Goal: Task Accomplishment & Management: Complete application form

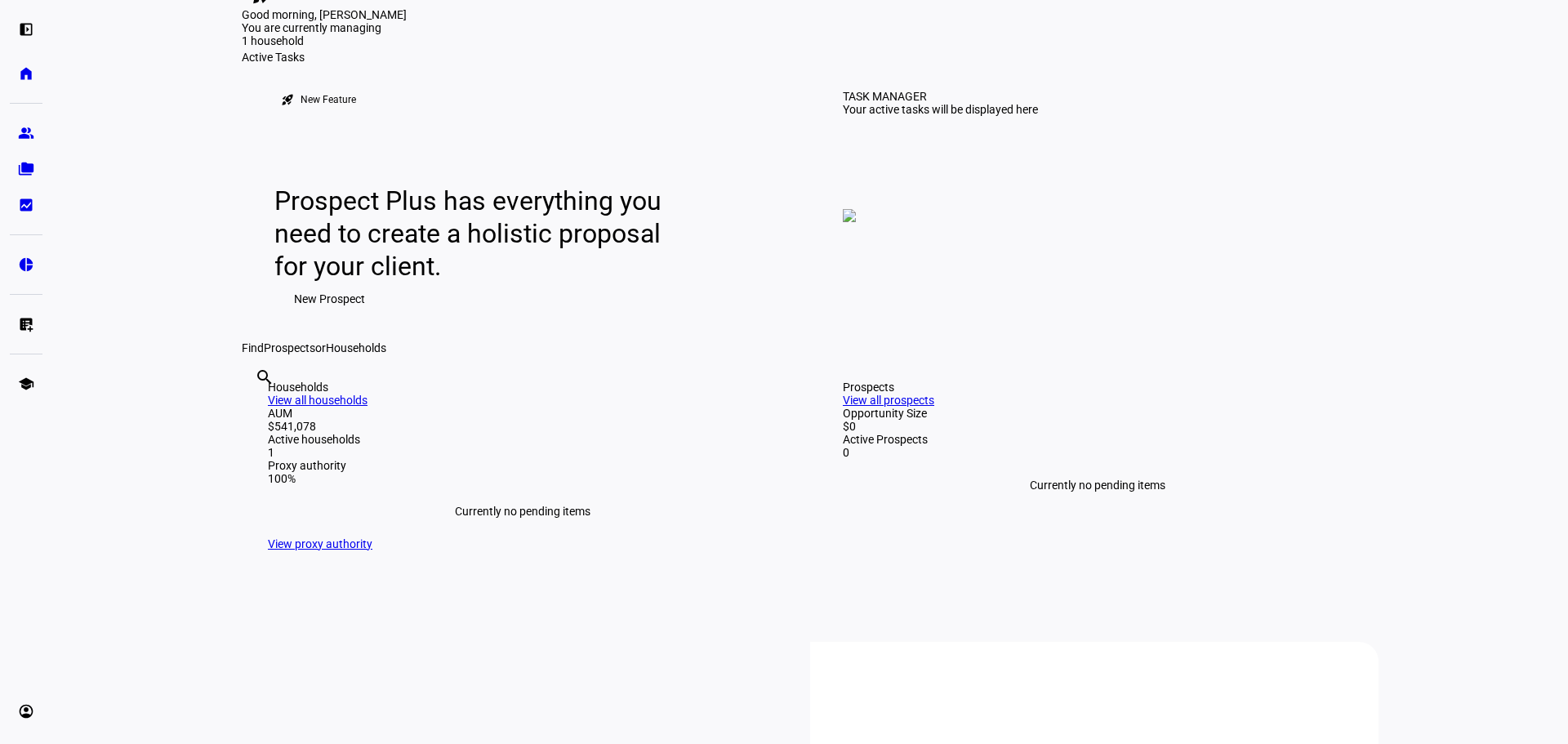
scroll to position [82, 0]
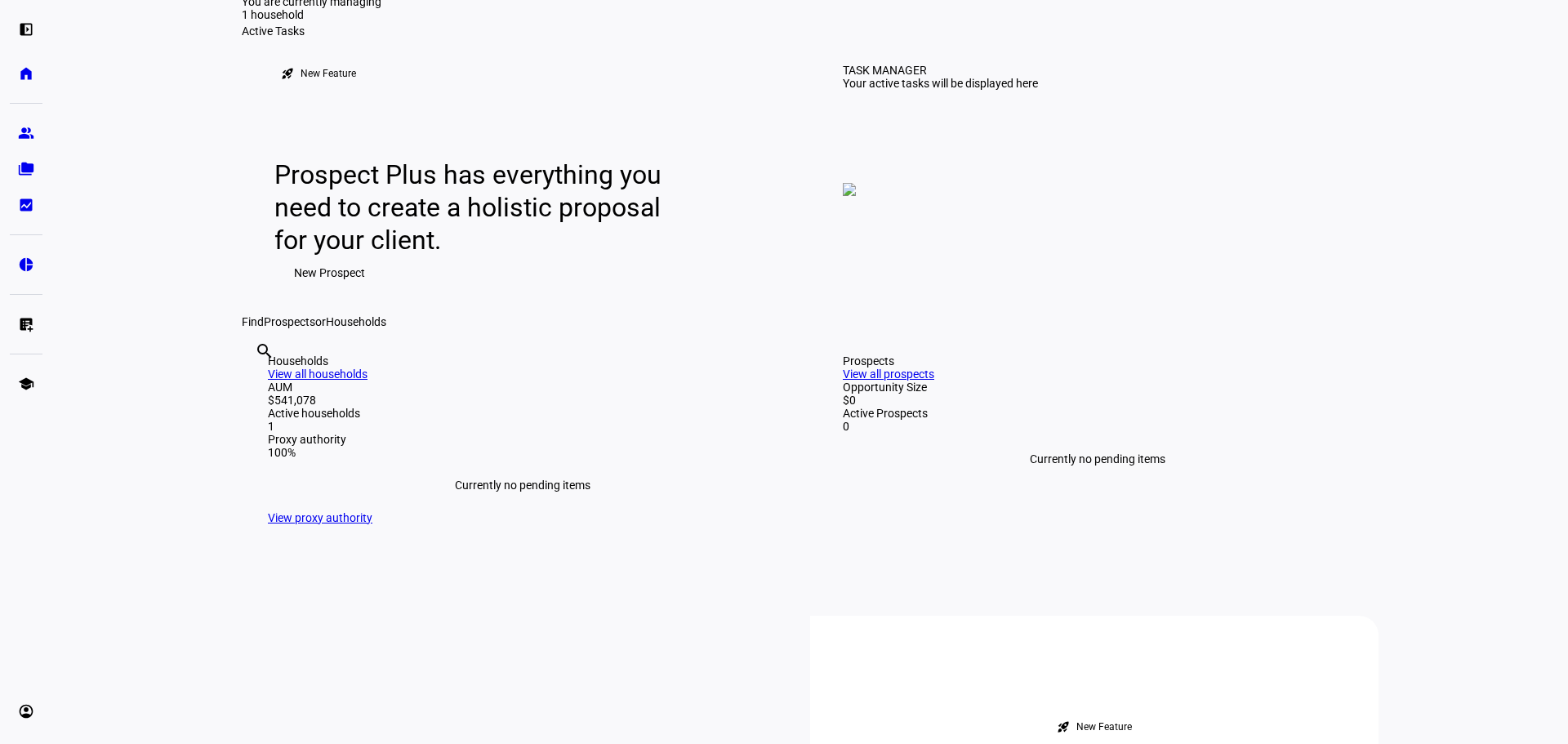
click at [258, 383] on input "text" at bounding box center [256, 373] width 4 height 20
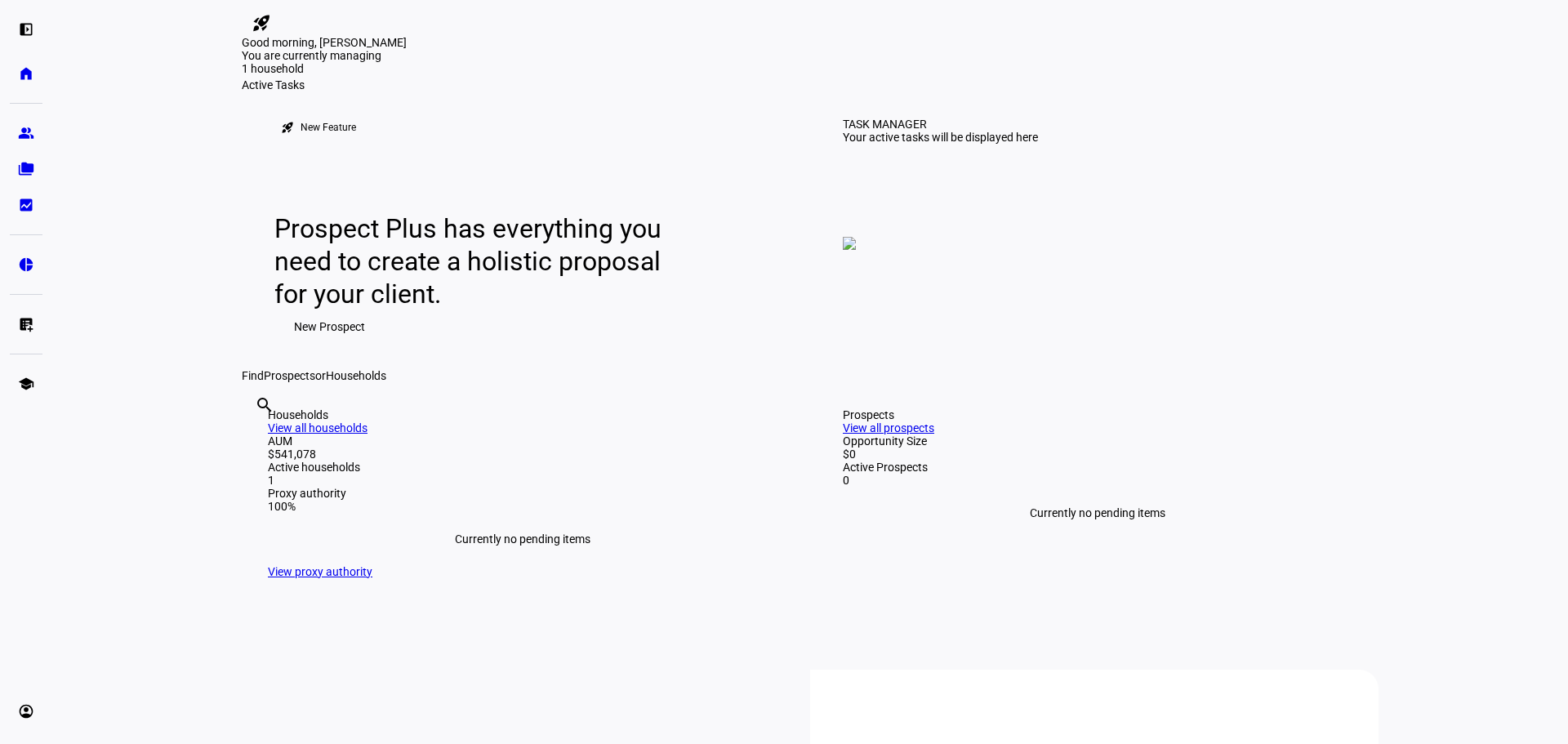
scroll to position [0, 0]
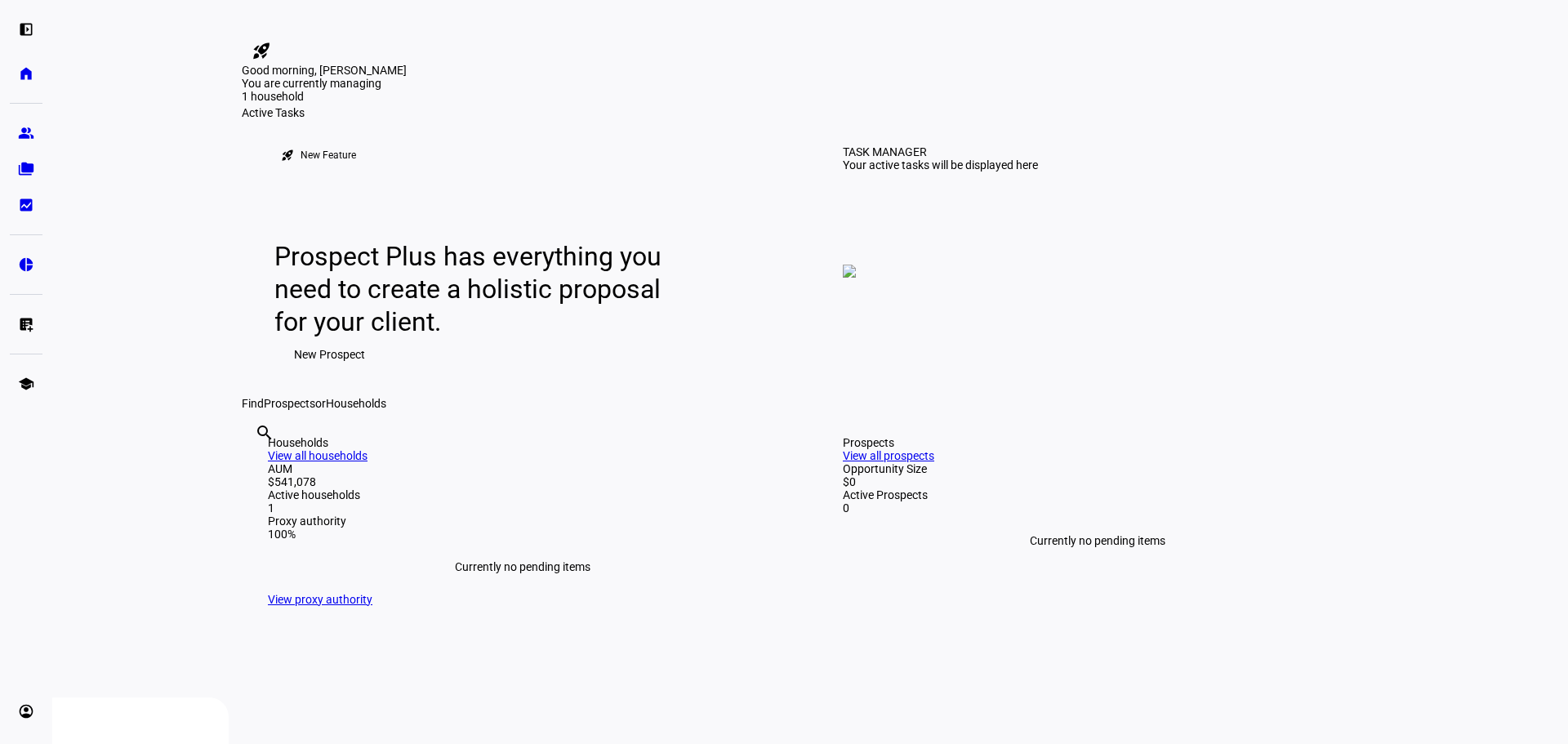
click at [271, 41] on mat-icon "rocket_launch" at bounding box center [262, 51] width 20 height 20
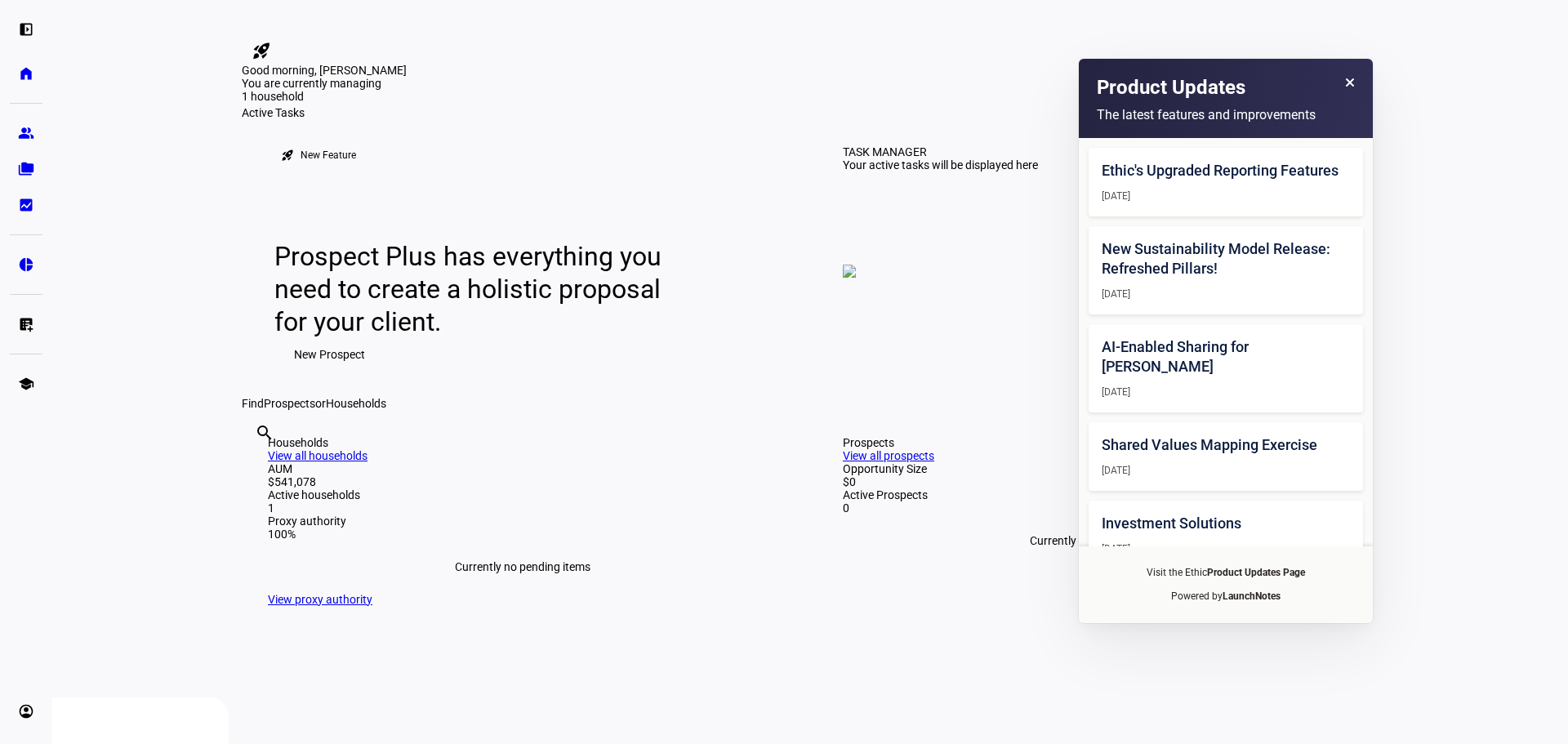
click at [866, 77] on div "Good morning, [PERSON_NAME]" at bounding box center [811, 70] width 1137 height 13
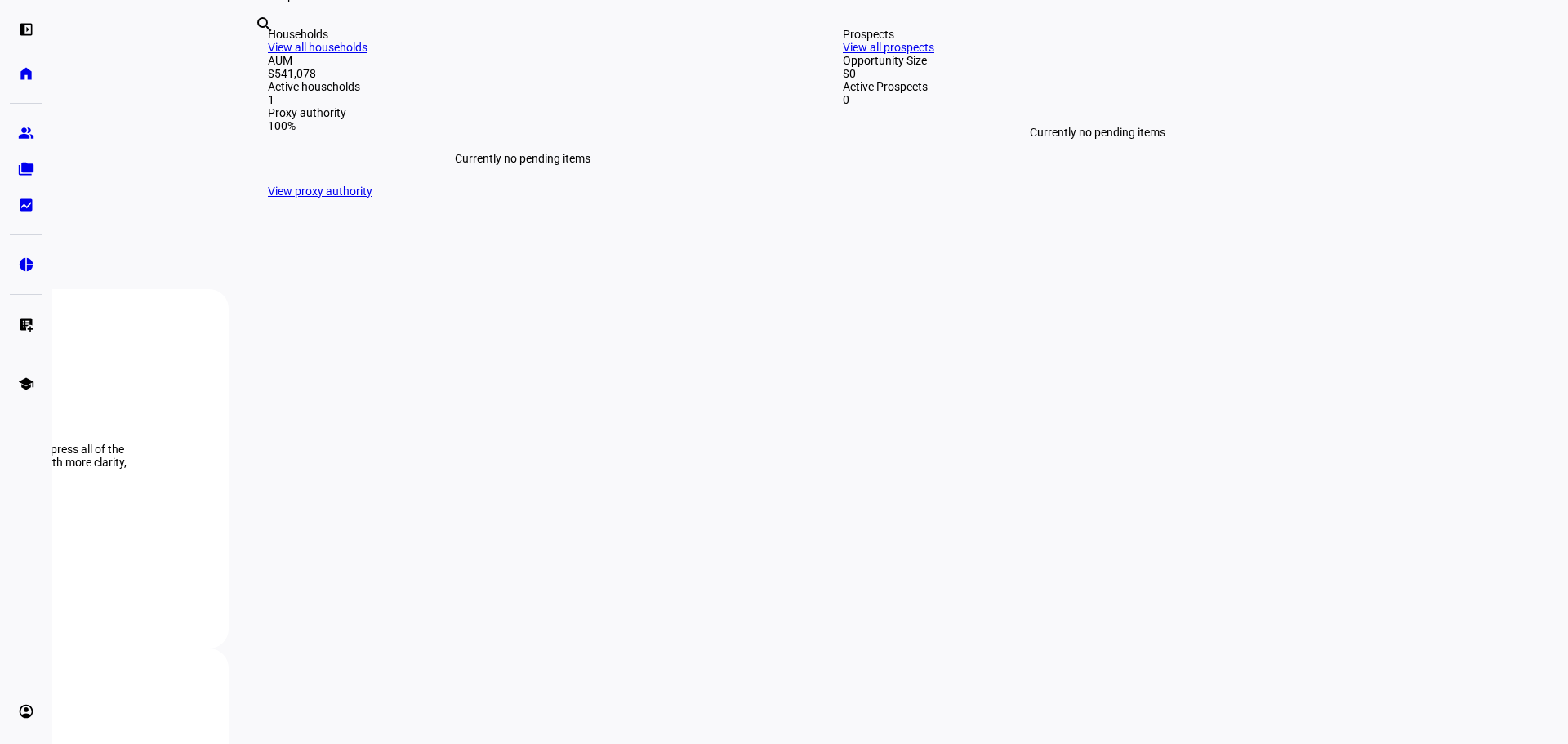
scroll to position [489, 0]
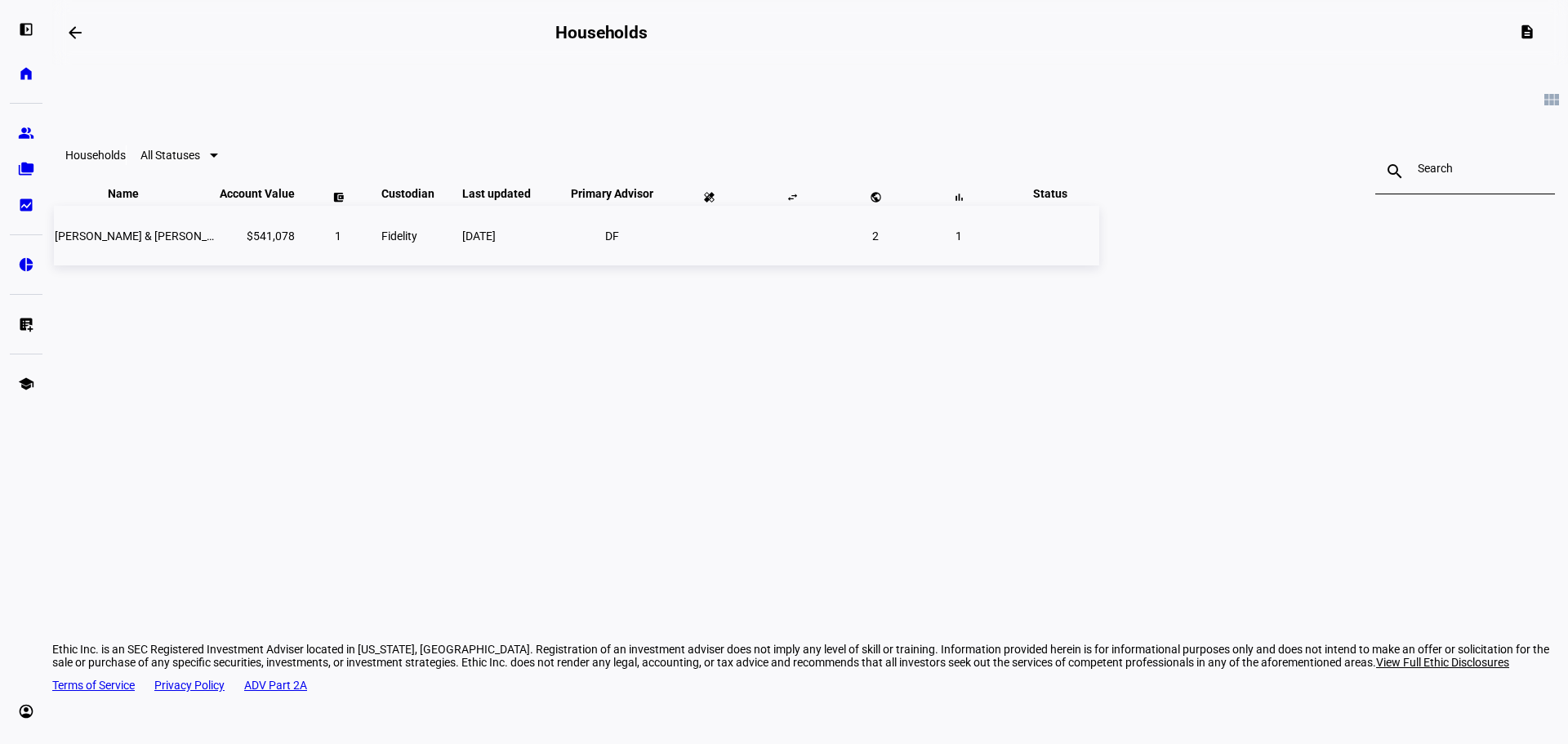
click at [332, 242] on span "[PERSON_NAME] & [PERSON_NAME] [PERSON_NAME]" at bounding box center [193, 236] width 277 height 13
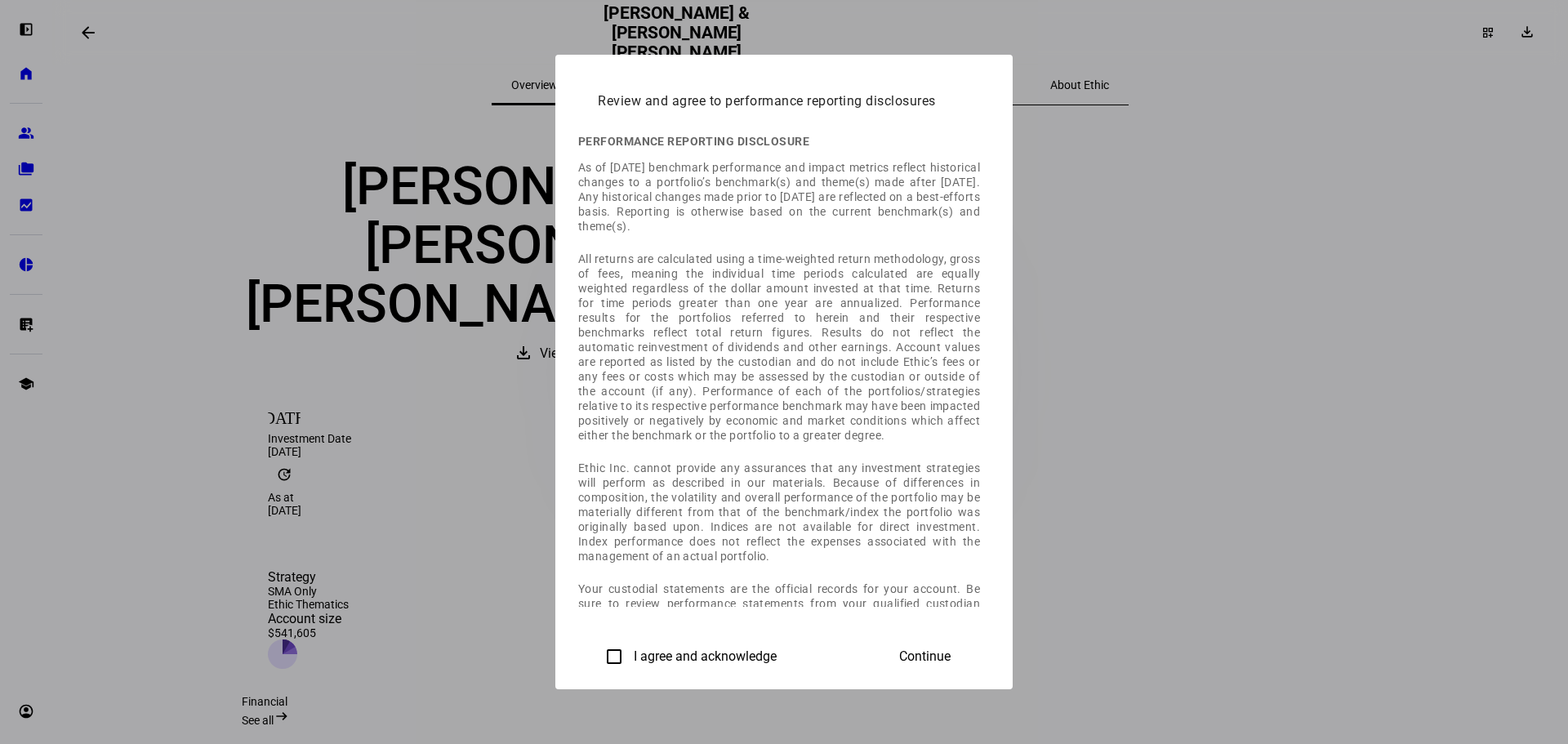
click at [598, 654] on input "I agree and acknowledge" at bounding box center [614, 656] width 33 height 33
checkbox input "true"
click at [951, 649] on span "Continue" at bounding box center [925, 656] width 51 height 15
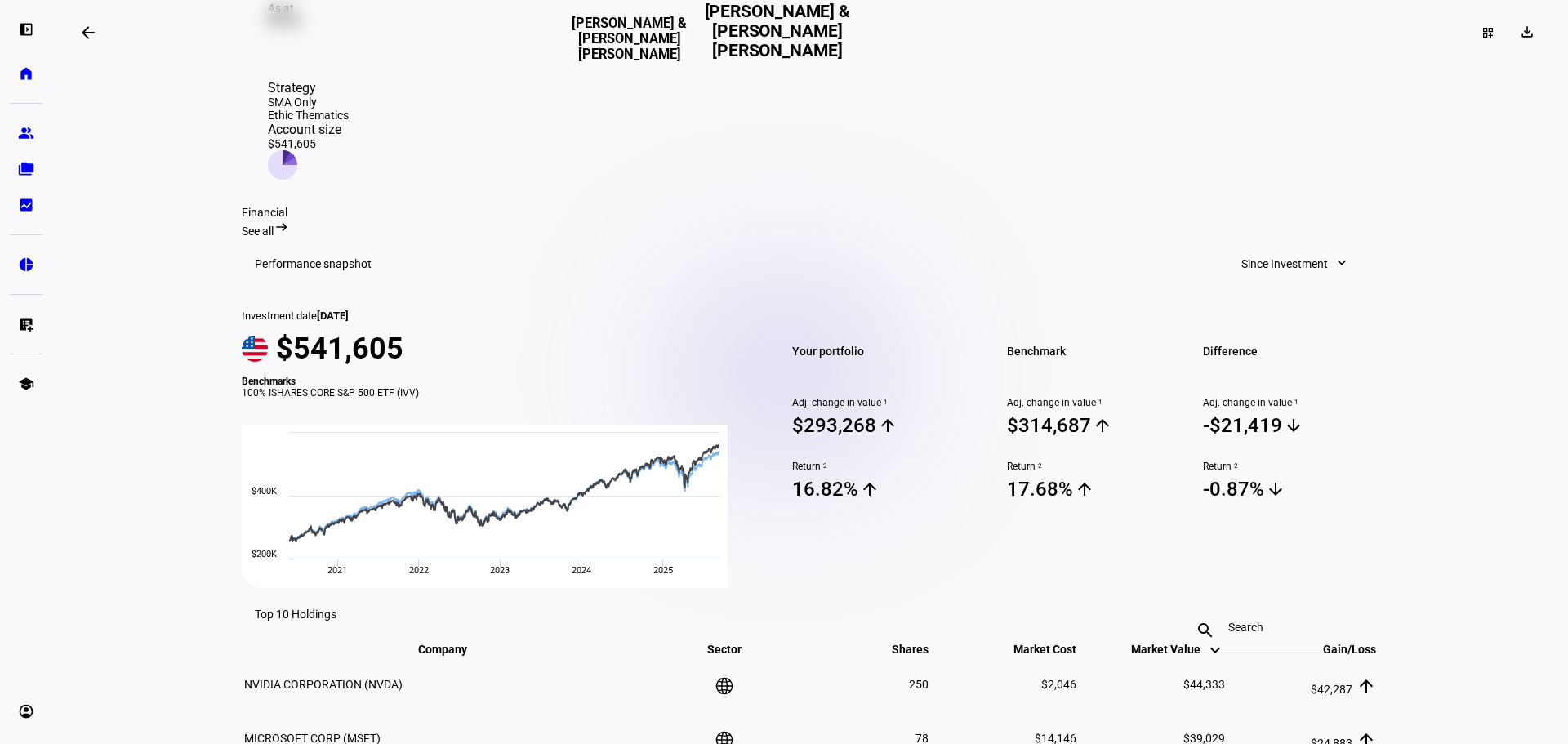
scroll to position [390, 0]
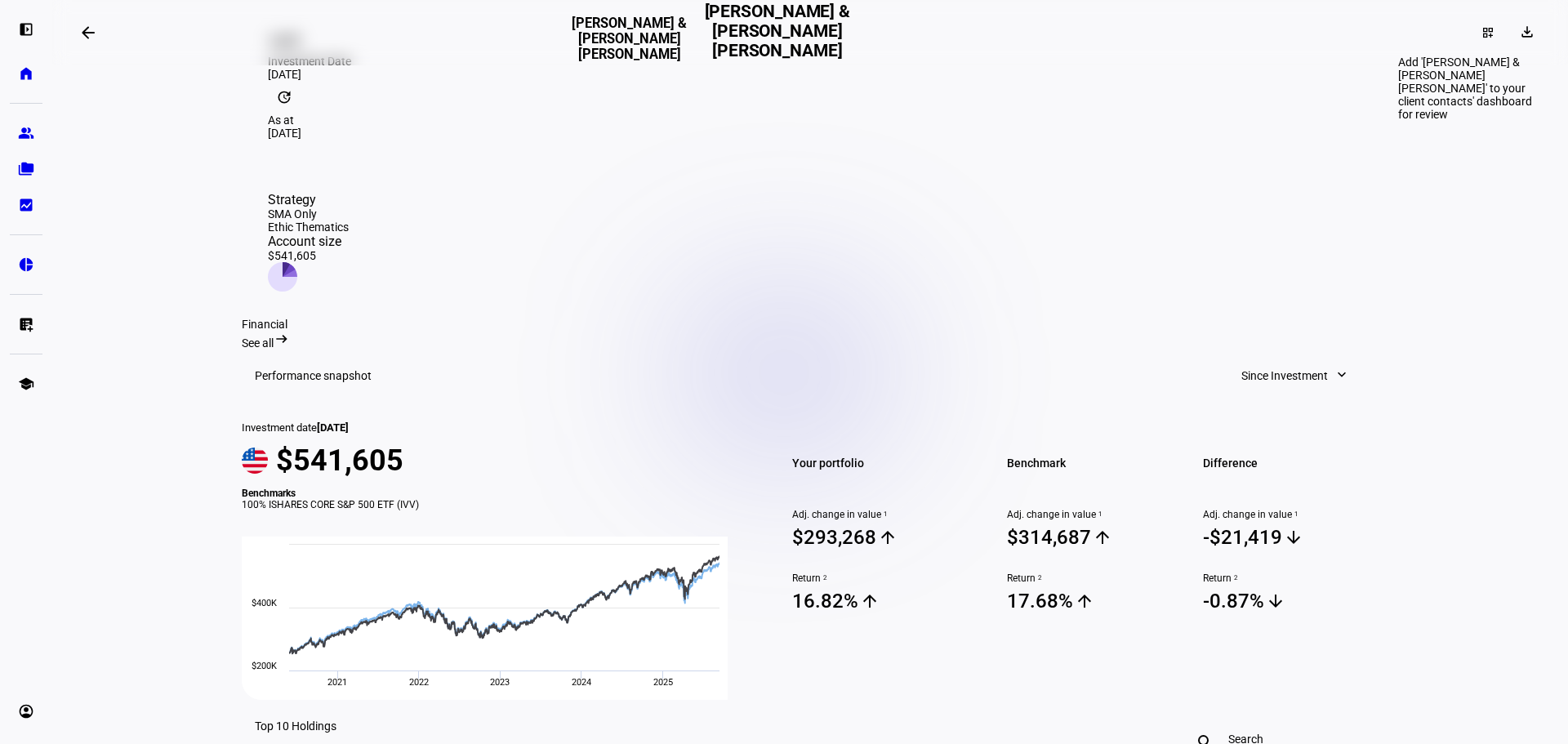
click at [1486, 37] on div "dashboard_customize" at bounding box center [1487, 32] width 36 height 26
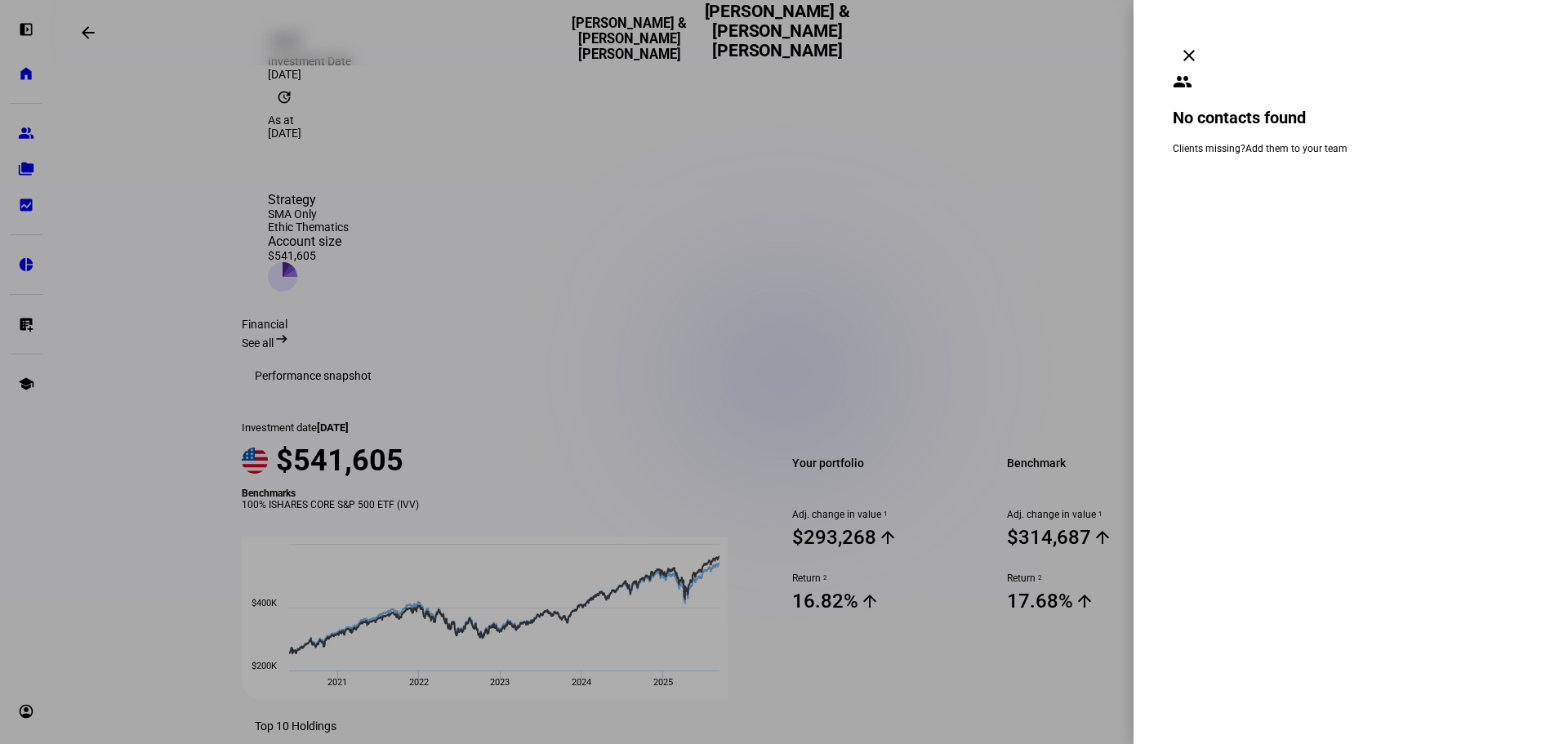
click at [1199, 46] on mat-icon "clear" at bounding box center [1188, 56] width 20 height 20
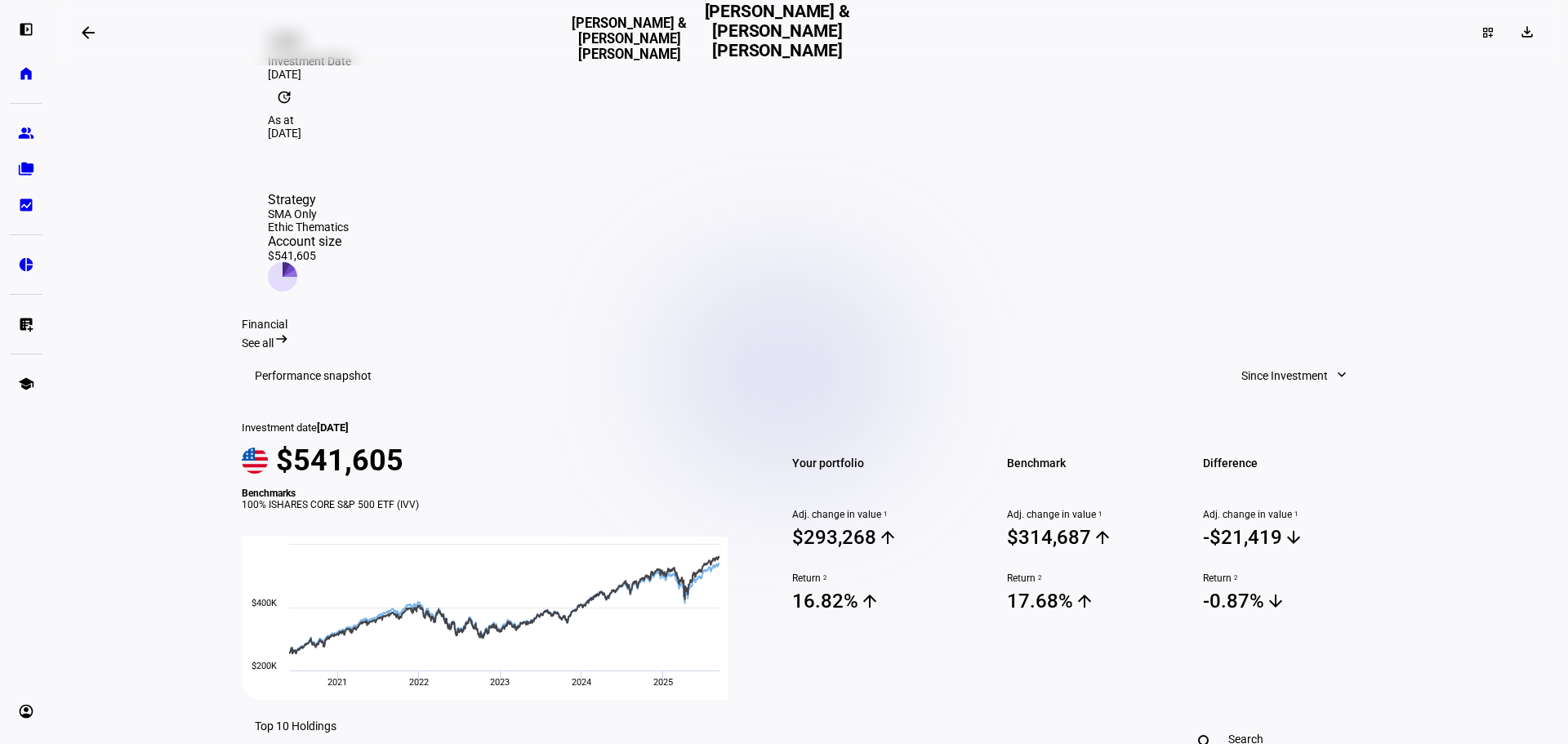
scroll to position [0, 0]
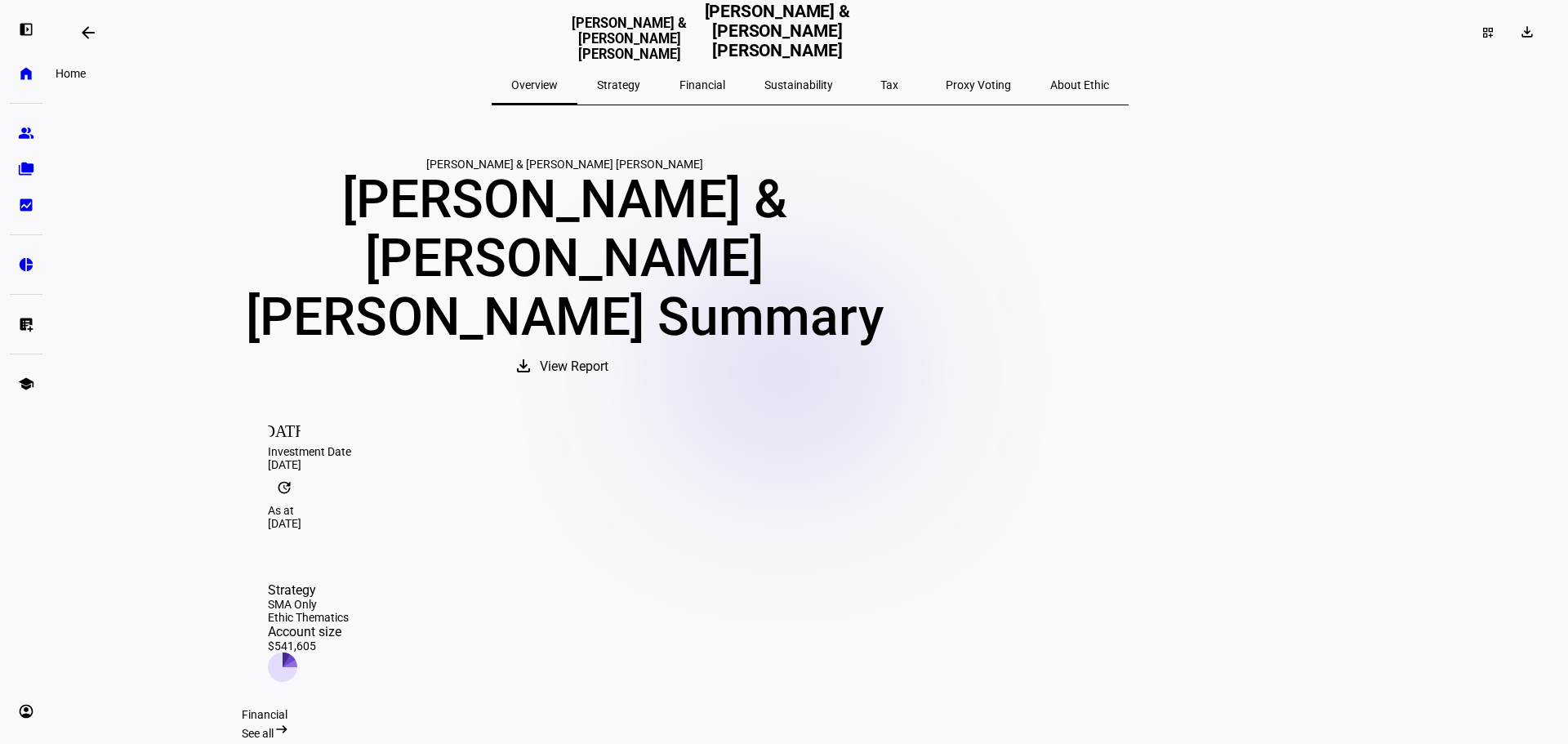
click at [27, 74] on eth-mat-symbol "home" at bounding box center [26, 74] width 16 height 16
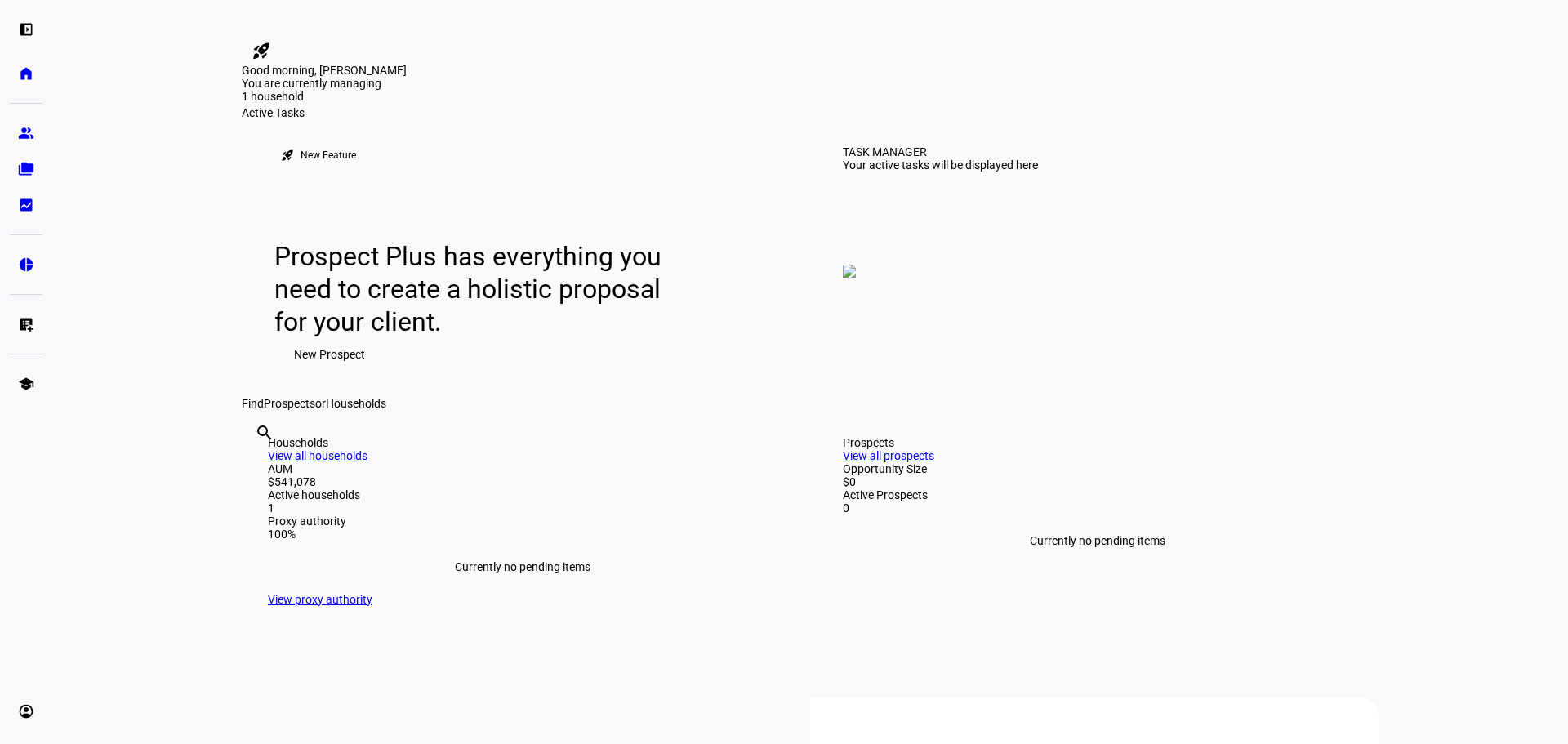
click at [856, 278] on img at bounding box center [849, 270] width 13 height 13
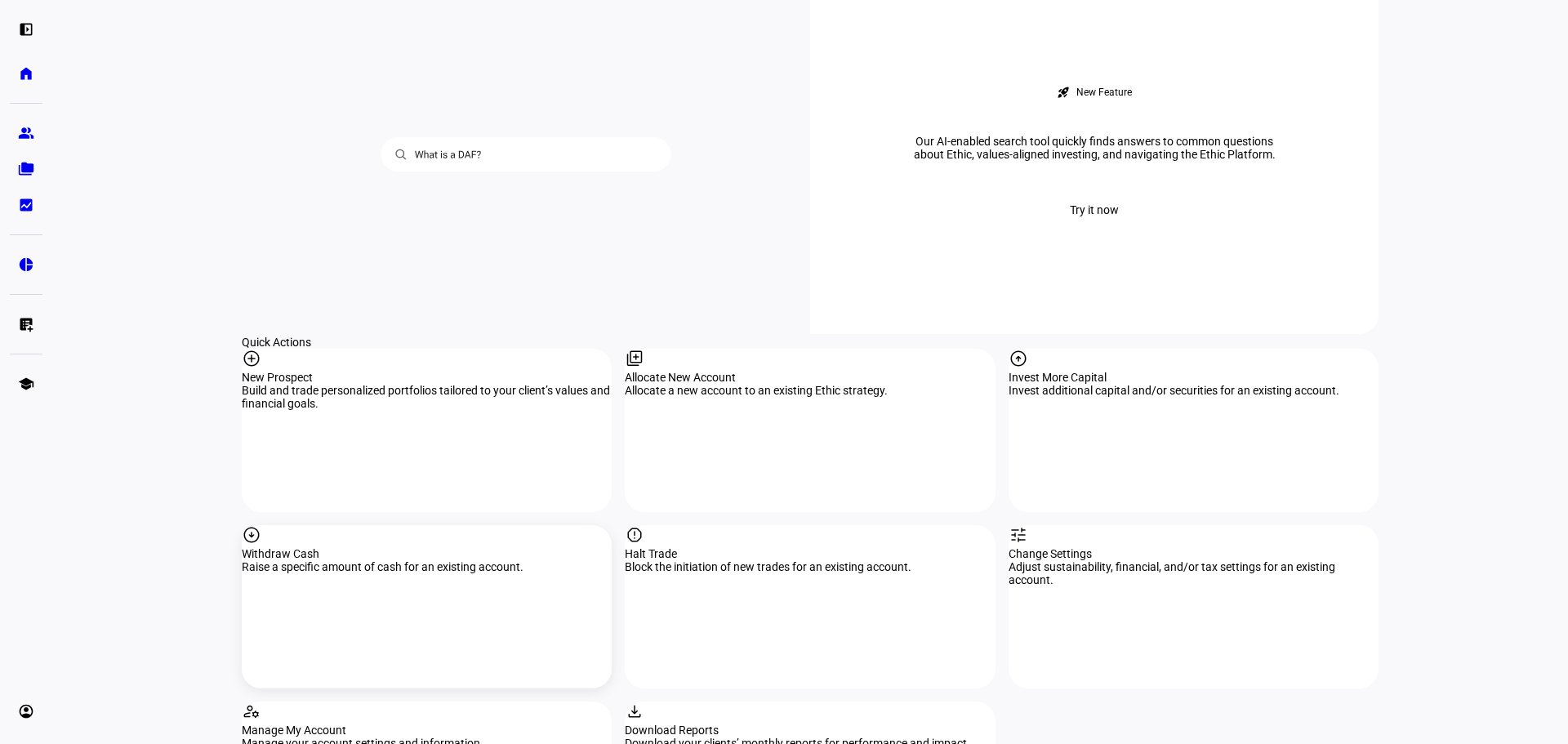
scroll to position [1469, 0]
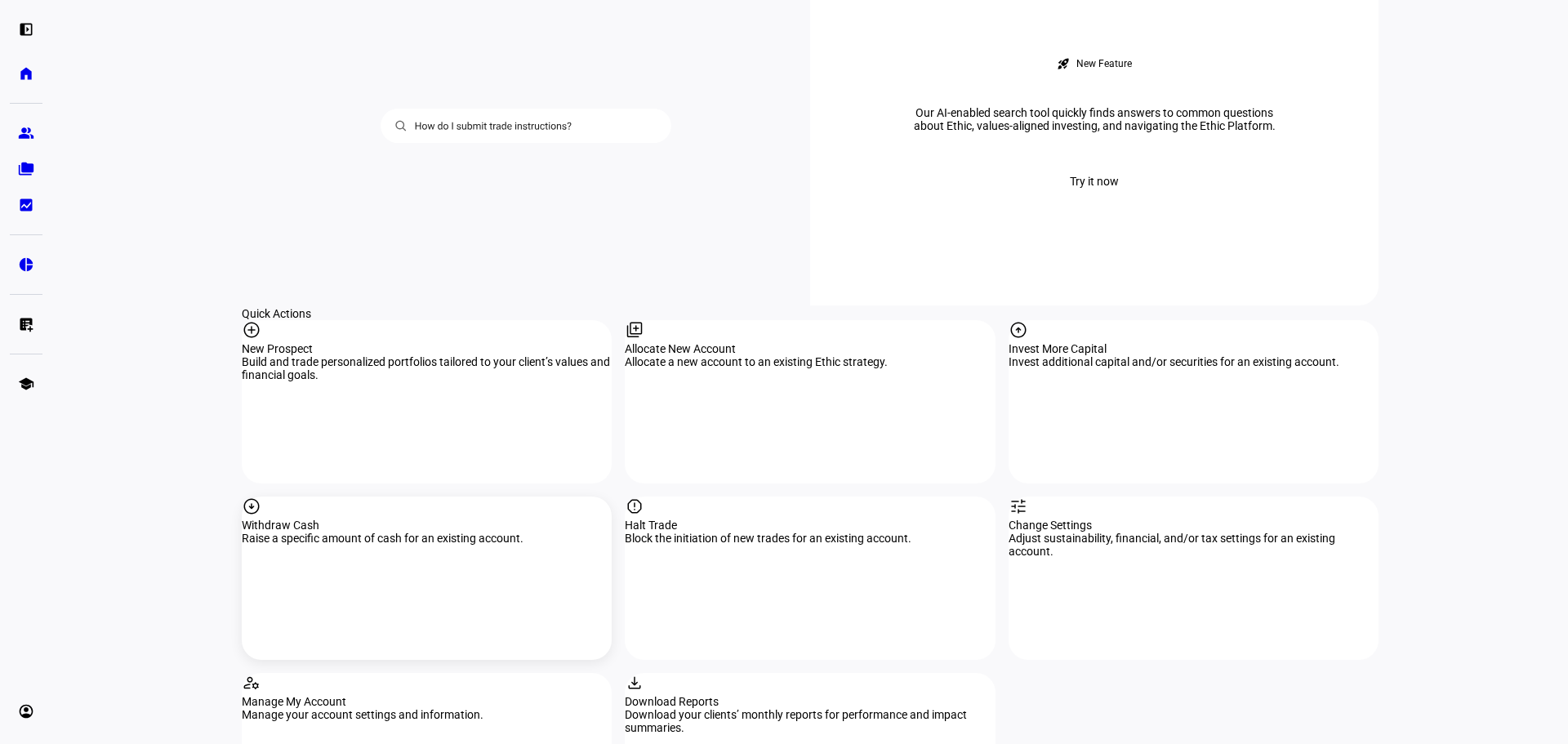
click at [367, 497] on div "arrow_circle_down Withdraw Cash Raise a specific amount of cash for an existing…" at bounding box center [427, 578] width 370 height 163
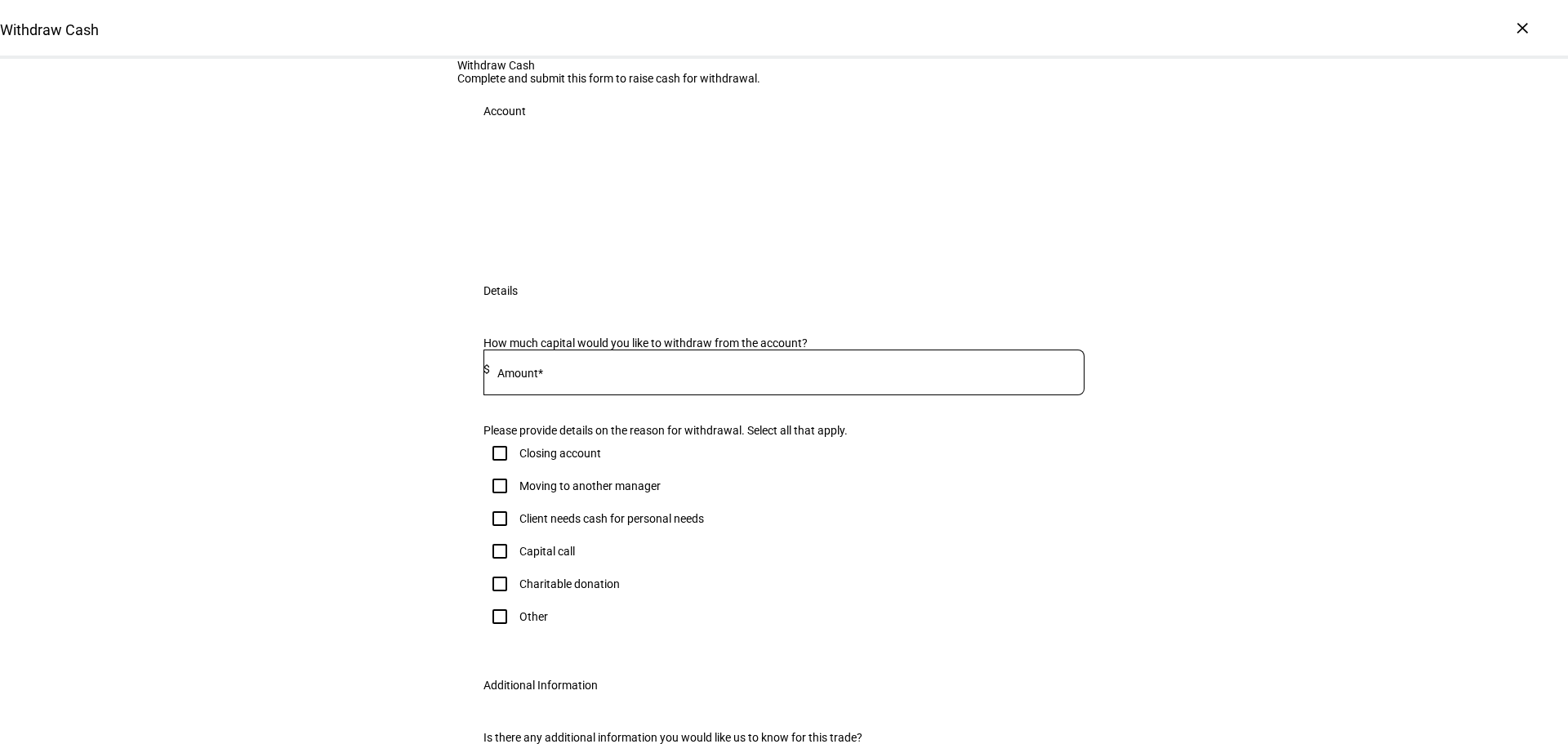
click at [524, 380] on mat-label "Amount*" at bounding box center [521, 372] width 46 height 13
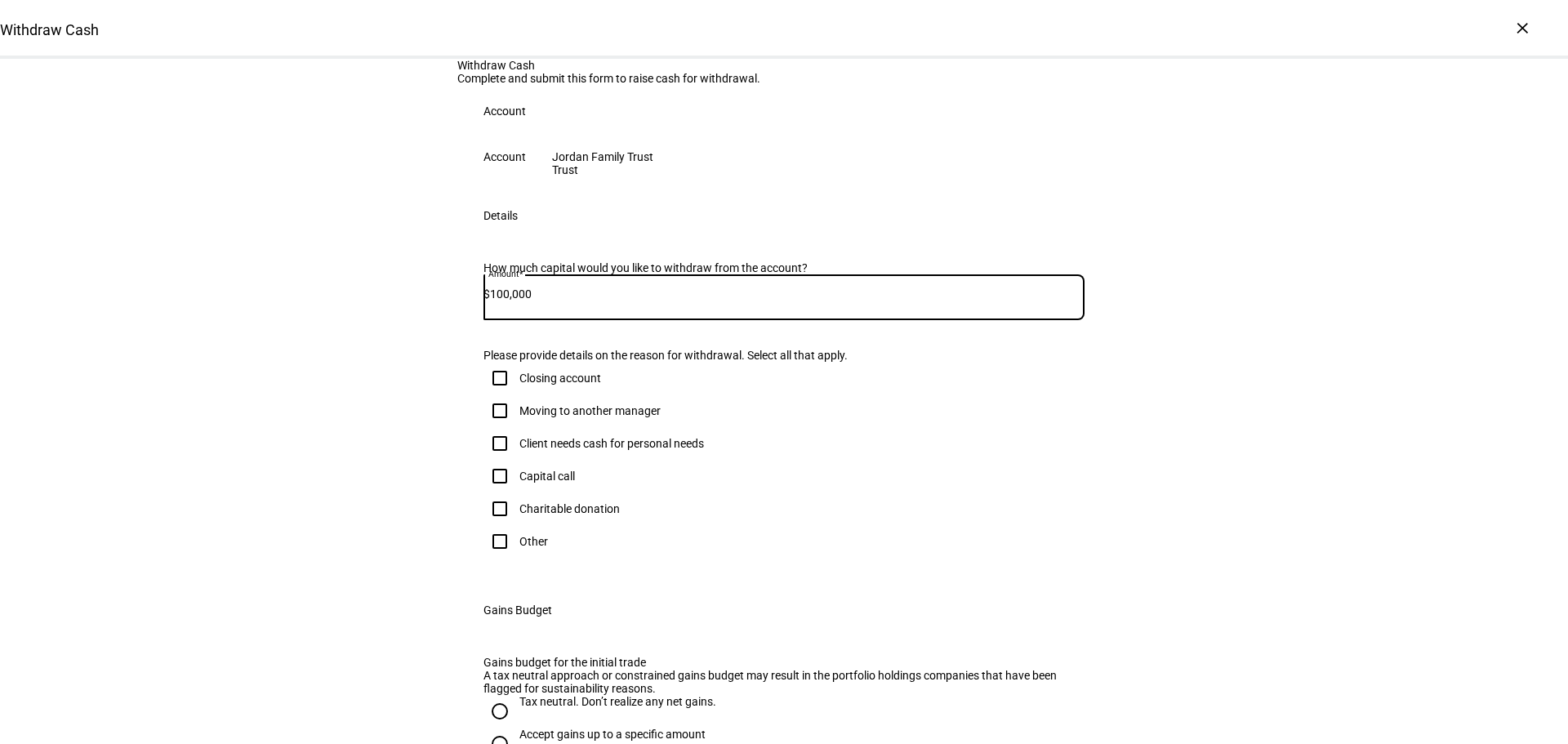
type input "100,000"
click at [411, 613] on div "Withdraw Cash Complete and submit this form to raise cash for withdrawal. Accou…" at bounding box center [784, 533] width 1568 height 950
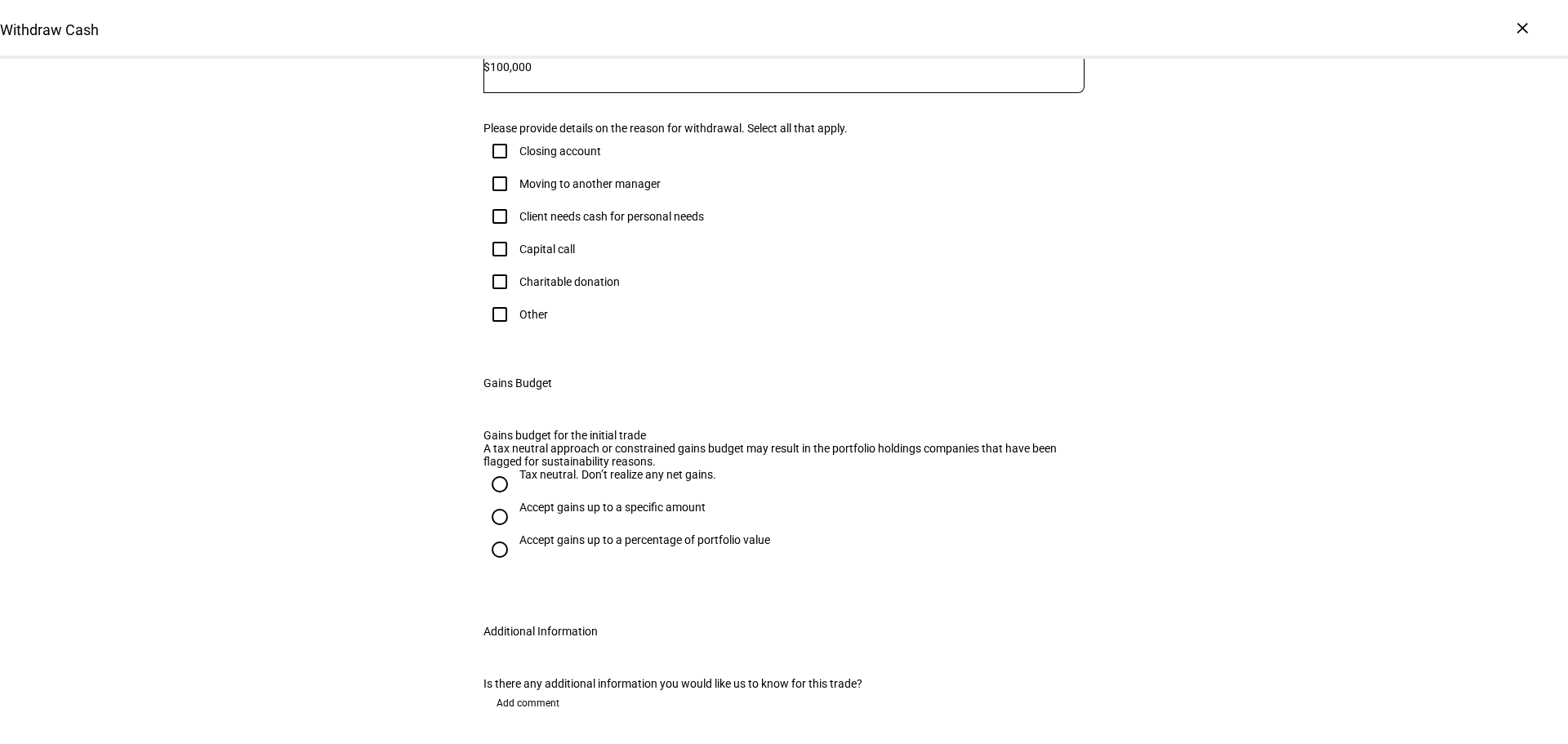
scroll to position [245, 0]
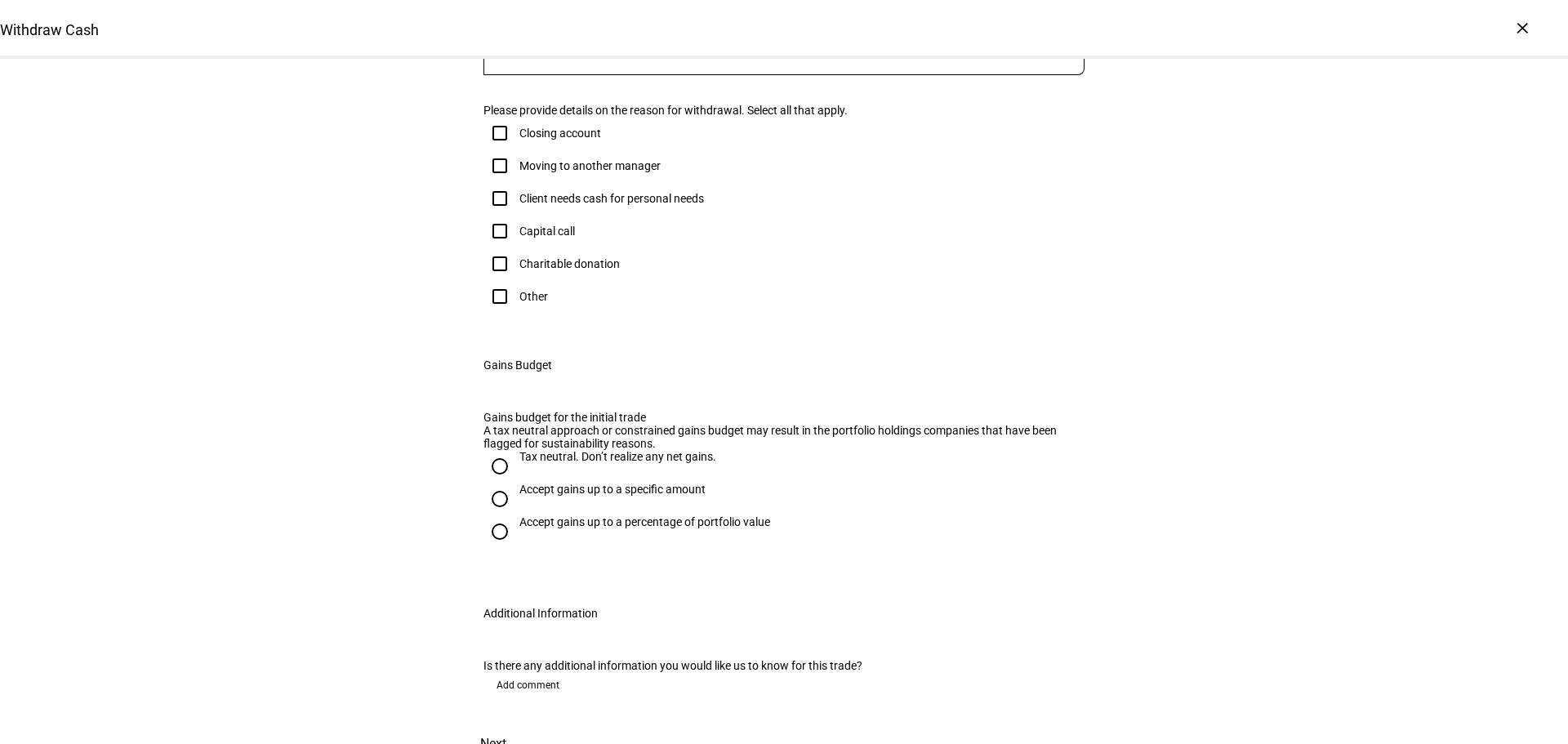
click at [498, 313] on input "Other" at bounding box center [499, 296] width 33 height 33
checkbox input "true"
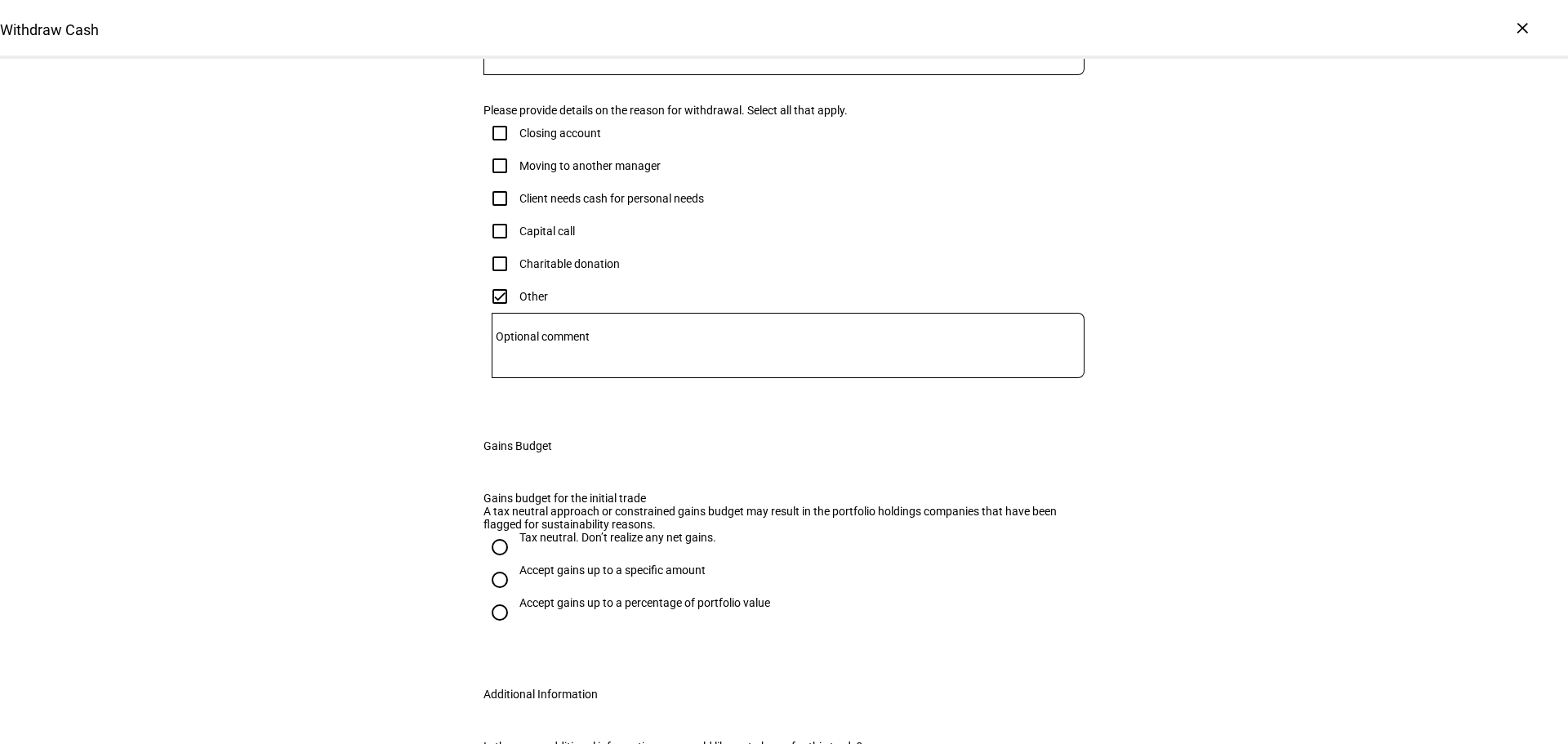
click at [514, 343] on mat-label "Optional comment" at bounding box center [543, 336] width 94 height 13
click at [514, 365] on textarea "Optional comment" at bounding box center [788, 345] width 592 height 39
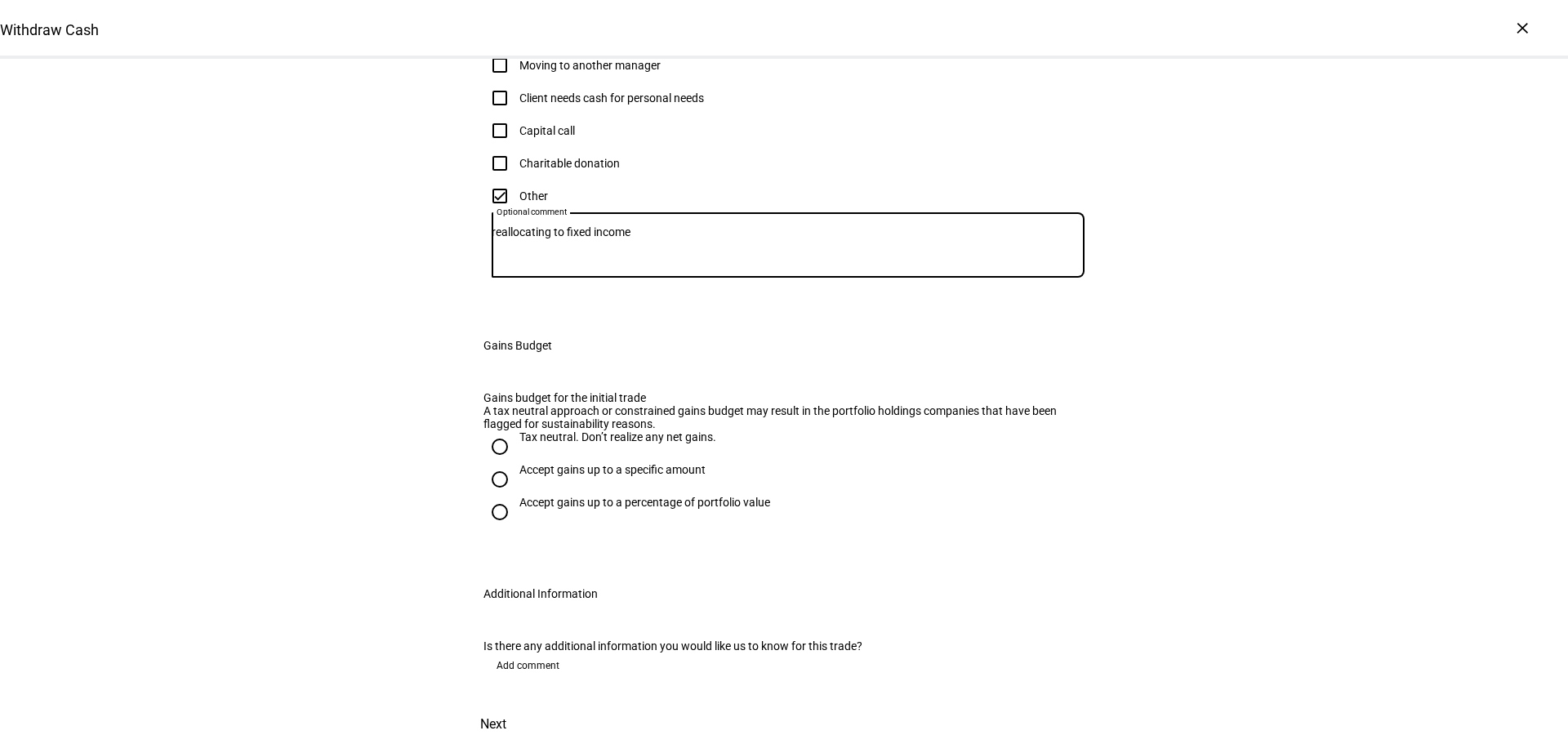
scroll to position [703, 0]
type textarea "reallocating to fixed income"
click at [524, 653] on span "Add comment" at bounding box center [528, 665] width 63 height 26
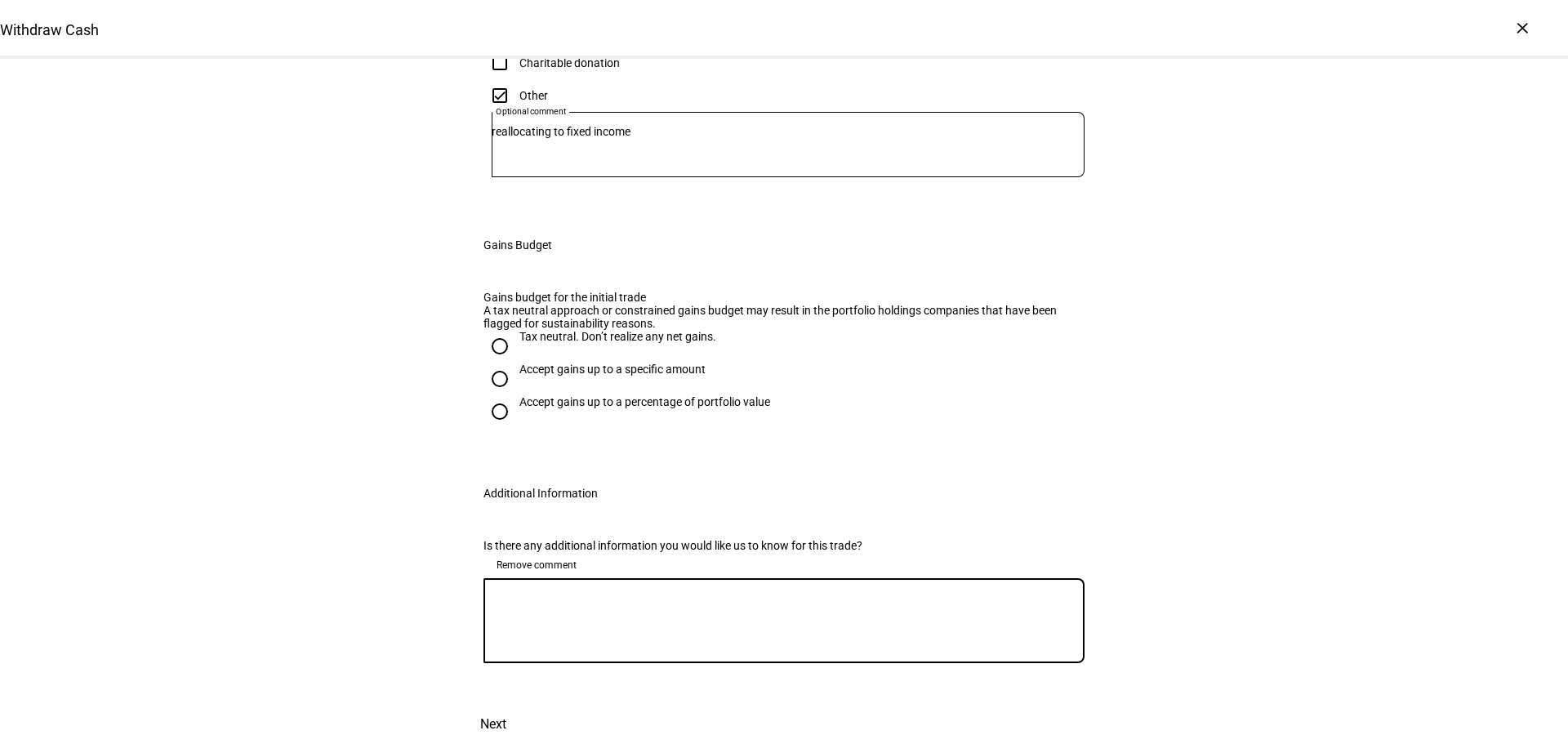
click at [523, 650] on textarea at bounding box center [784, 621] width 601 height 59
paste textarea "please do so in a tax efficient manner and let us know when done and completed"
click at [497, 645] on textarea "please do so in a tax efficient manner and let us know when done and completed" at bounding box center [784, 621] width 601 height 59
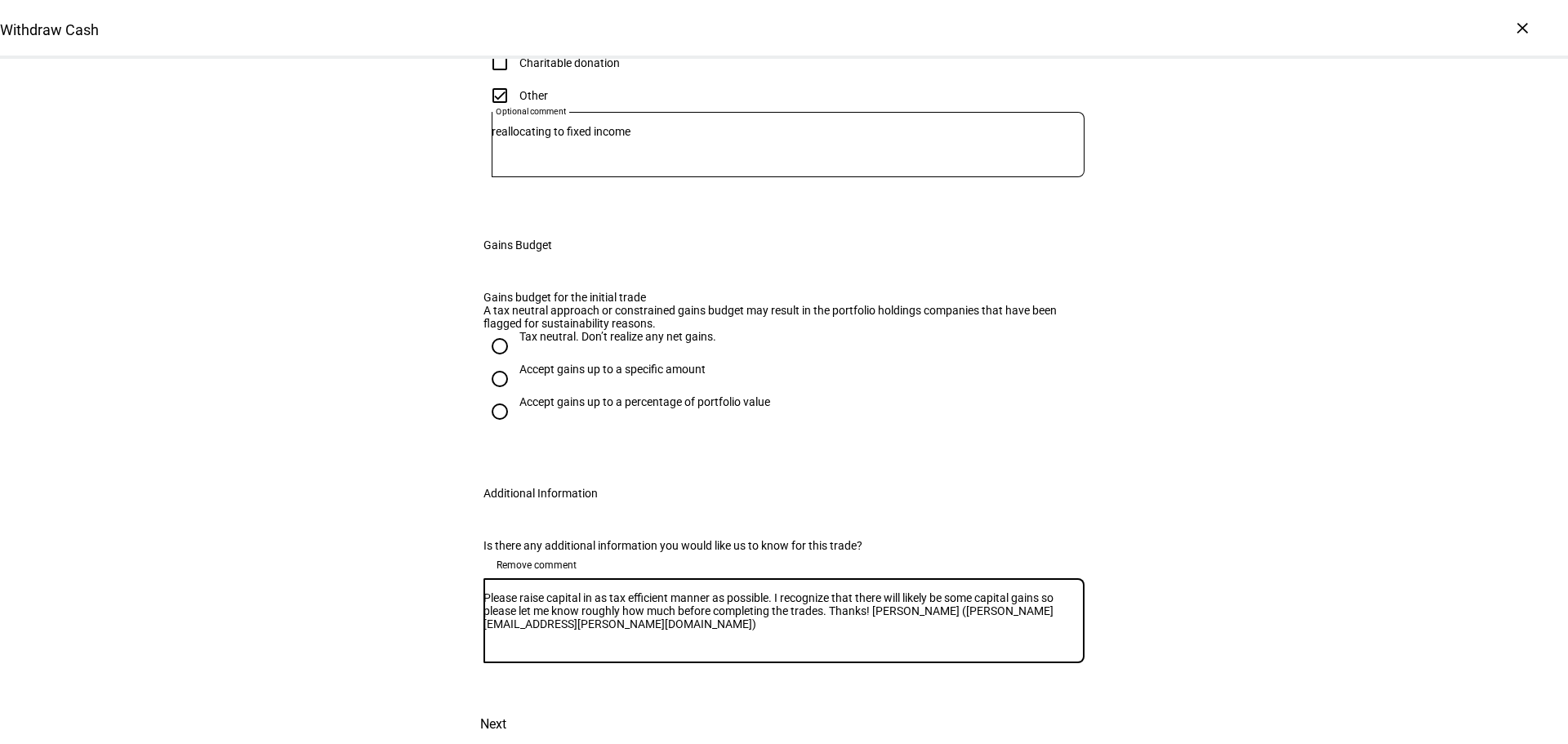
scroll to position [801, 0]
type textarea "Please raise capital in as tax efficient manner as possible. I recognize that t…"
click at [506, 705] on span "Next" at bounding box center [492, 724] width 26 height 39
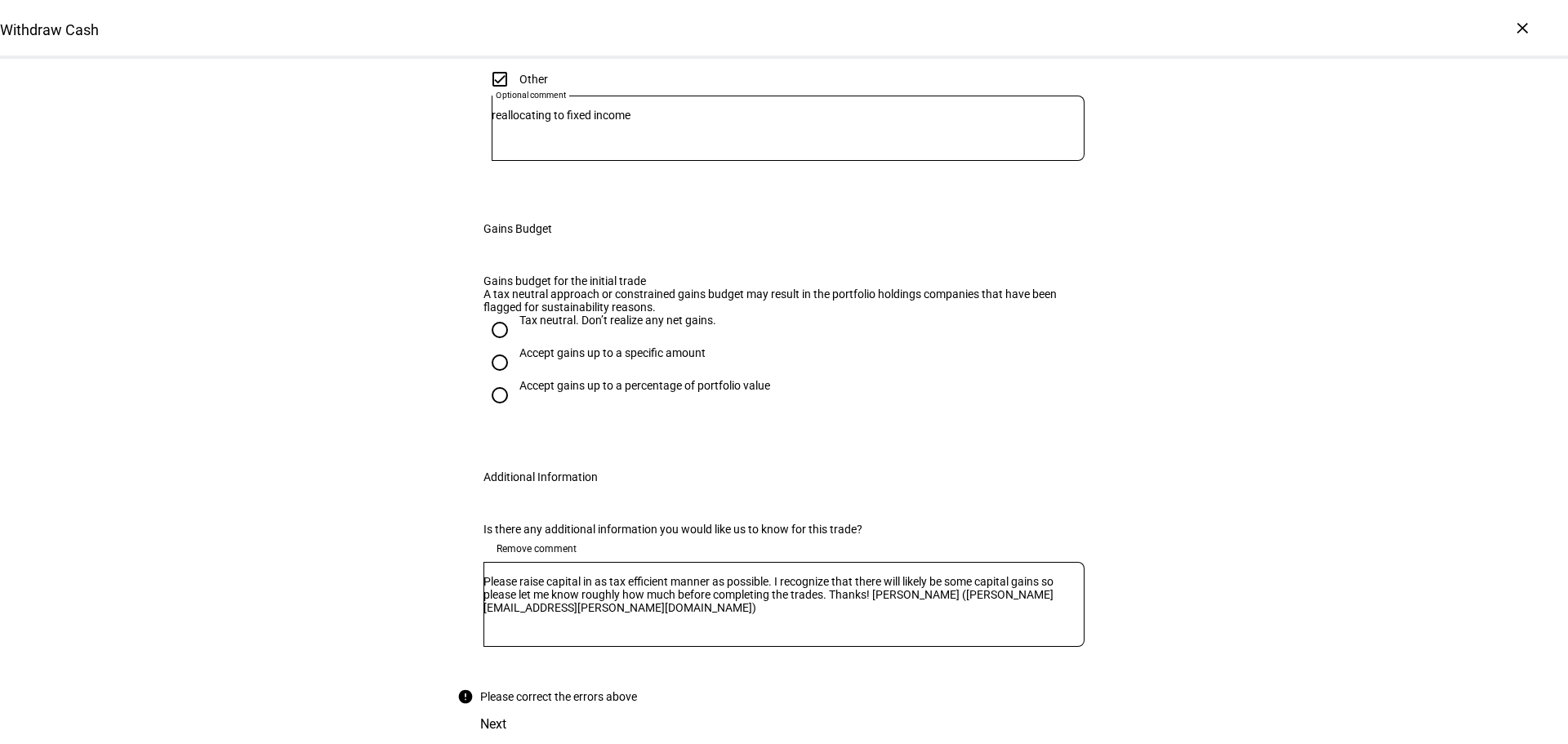
click at [499, 346] on input "Accept gains up to a specific amount" at bounding box center [499, 362] width 33 height 33
radio input "true"
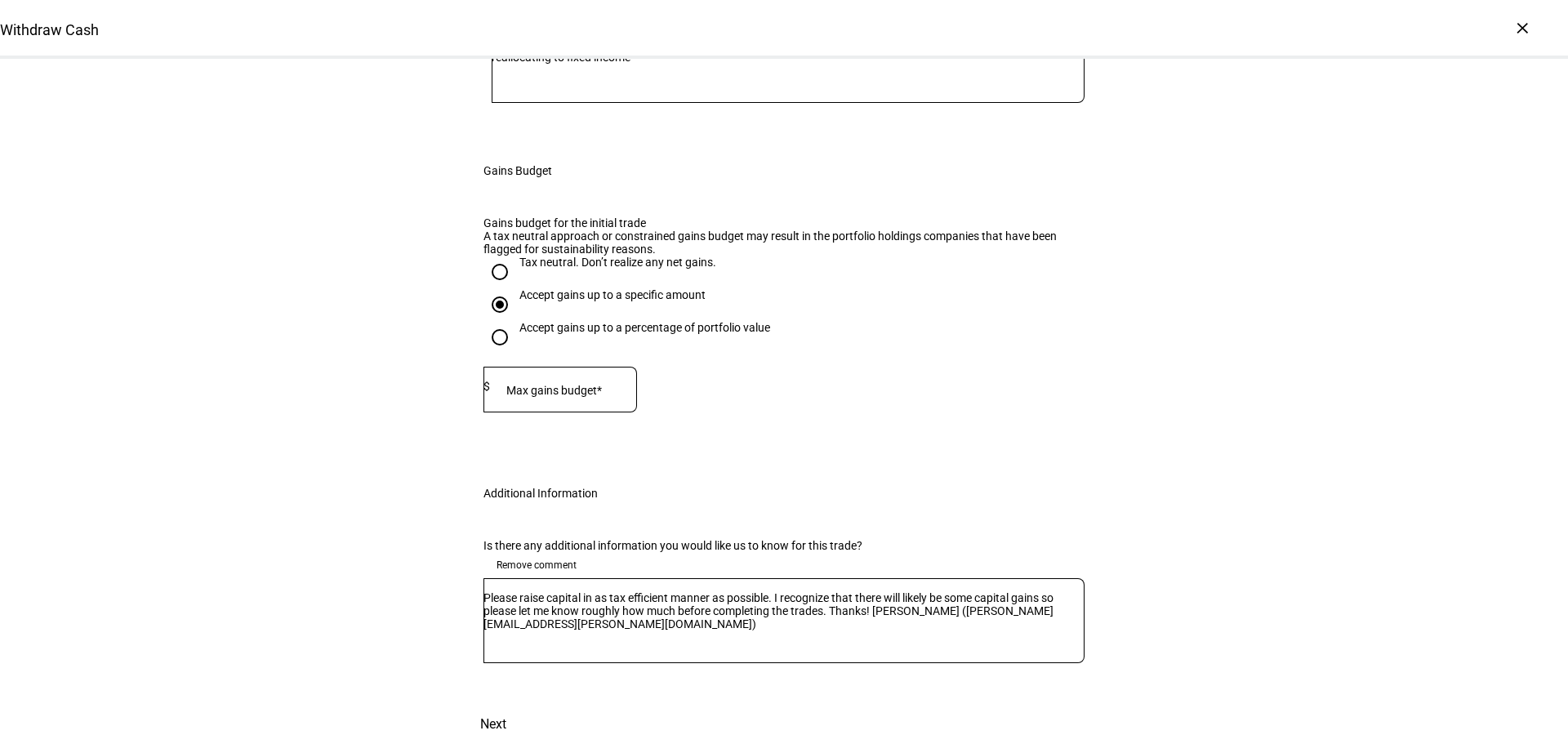
click at [529, 384] on mat-label "Max gains budget*" at bounding box center [554, 390] width 96 height 13
type input "10,000"
click at [655, 386] on div "Gains budget for the initial trade A tax neutral approach or constrained gains …" at bounding box center [784, 332] width 654 height 270
click at [506, 705] on span "Next" at bounding box center [492, 724] width 26 height 39
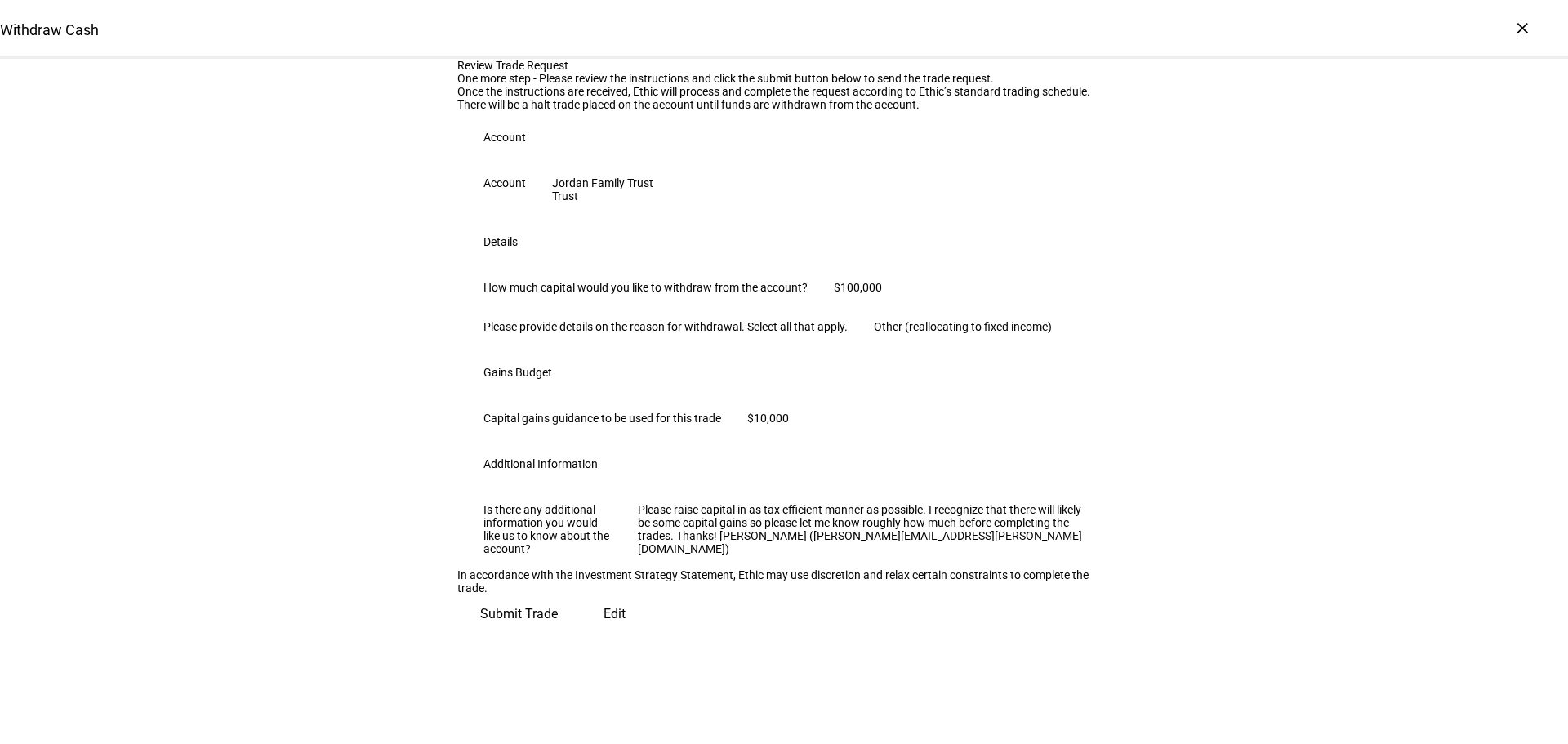
scroll to position [355, 0]
click at [558, 633] on span "Submit Trade" at bounding box center [518, 614] width 77 height 39
